Goal: Information Seeking & Learning: Learn about a topic

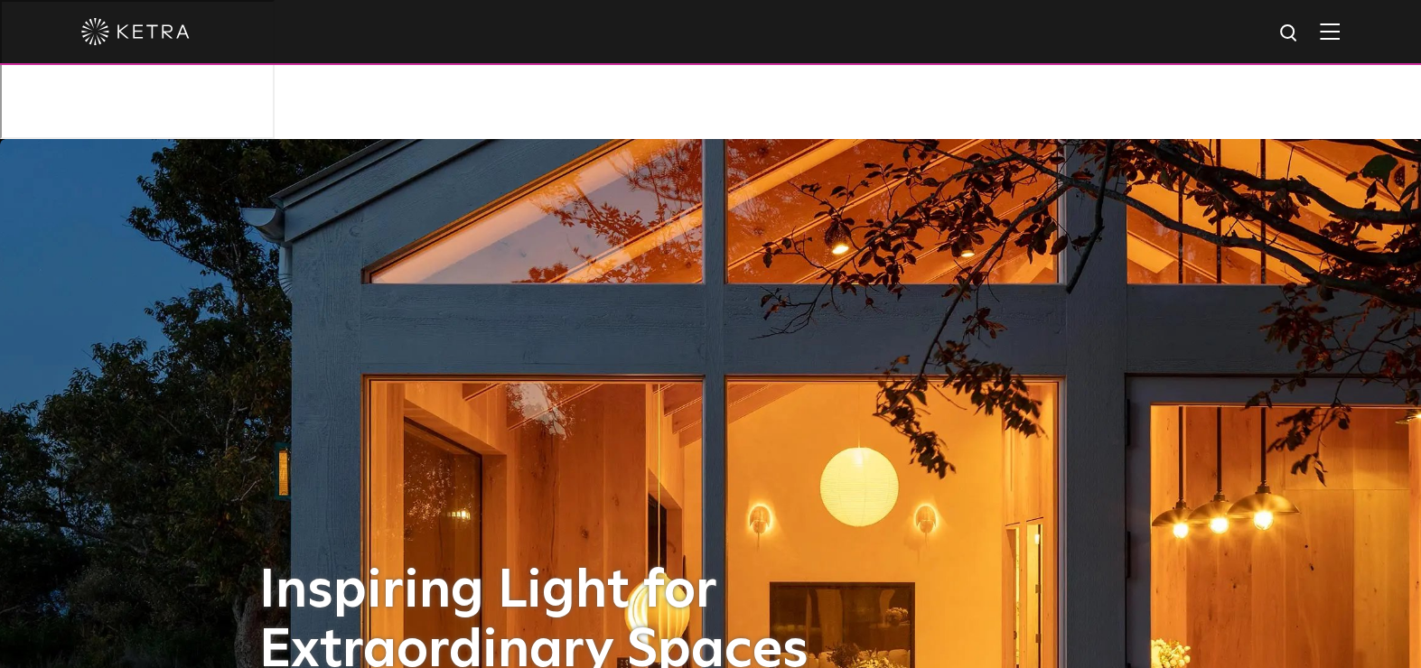
click at [1339, 32] on img at bounding box center [1330, 31] width 20 height 17
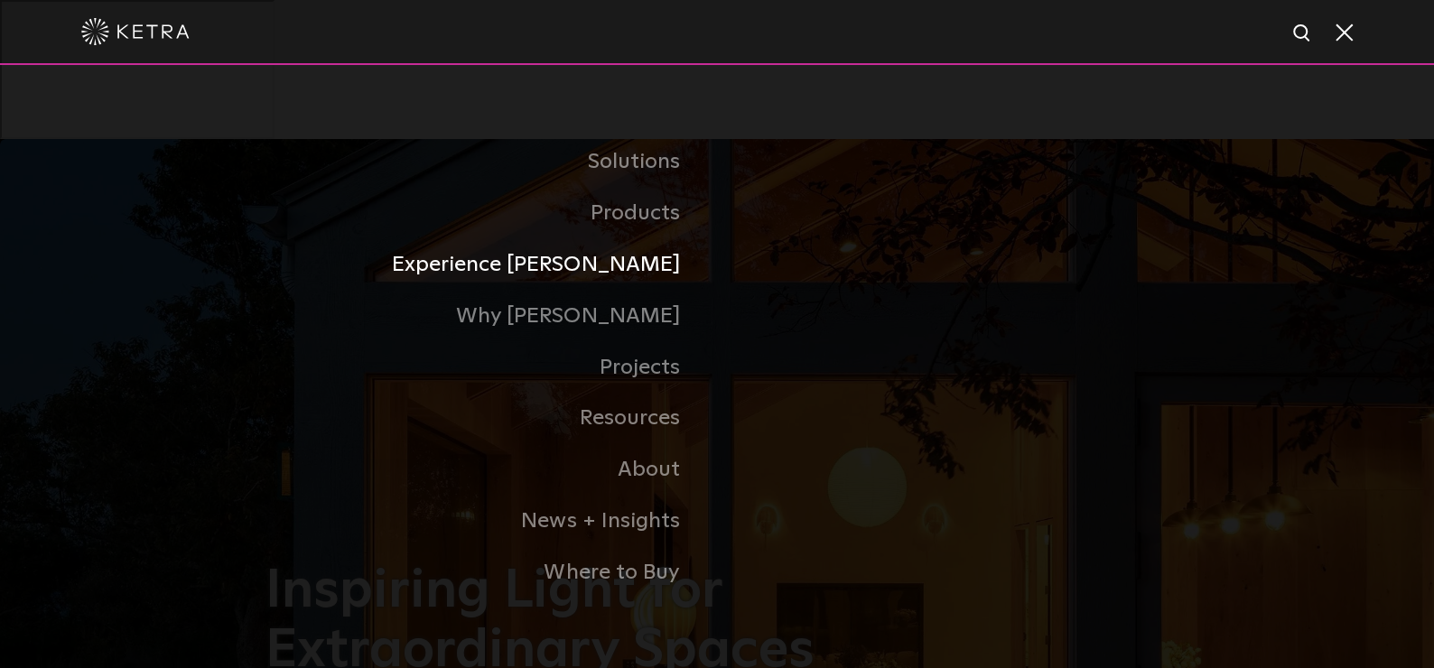
click at [645, 273] on link "Experience [PERSON_NAME]" at bounding box center [492, 264] width 452 height 51
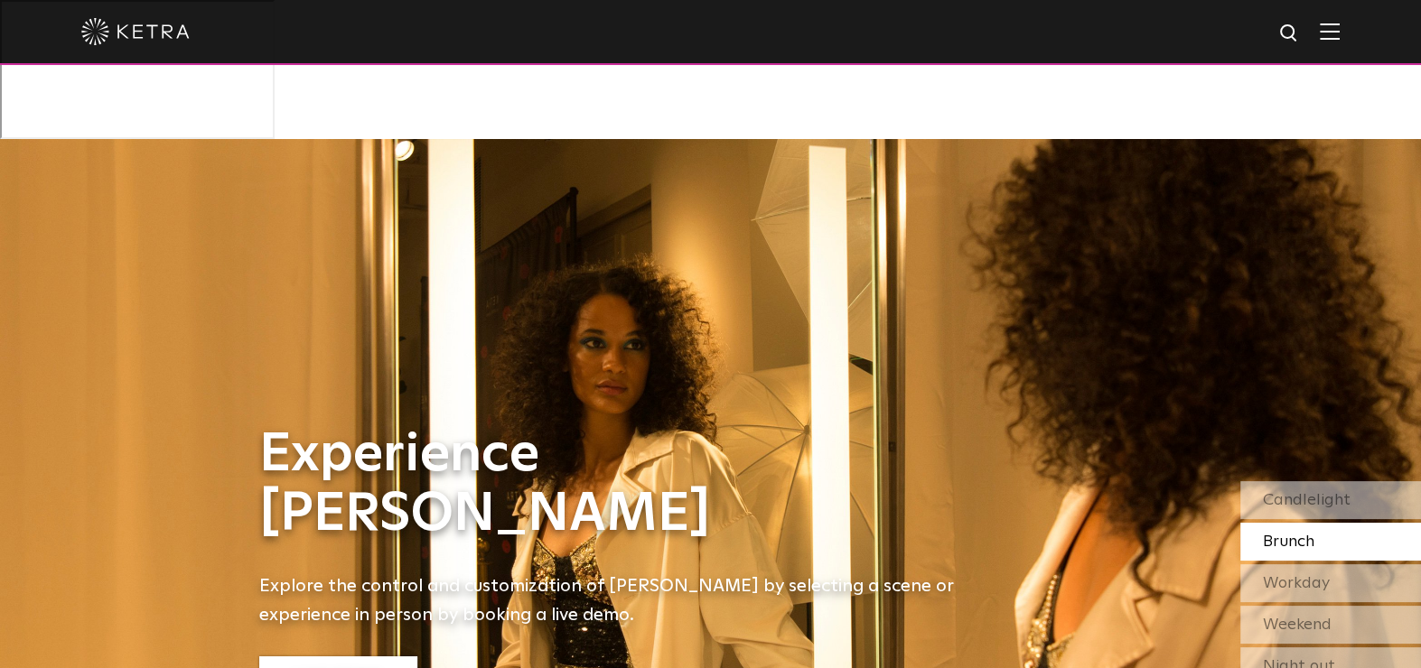
click at [368, 657] on link "Live Demo" at bounding box center [338, 676] width 158 height 39
